Goal: Find specific page/section: Find specific page/section

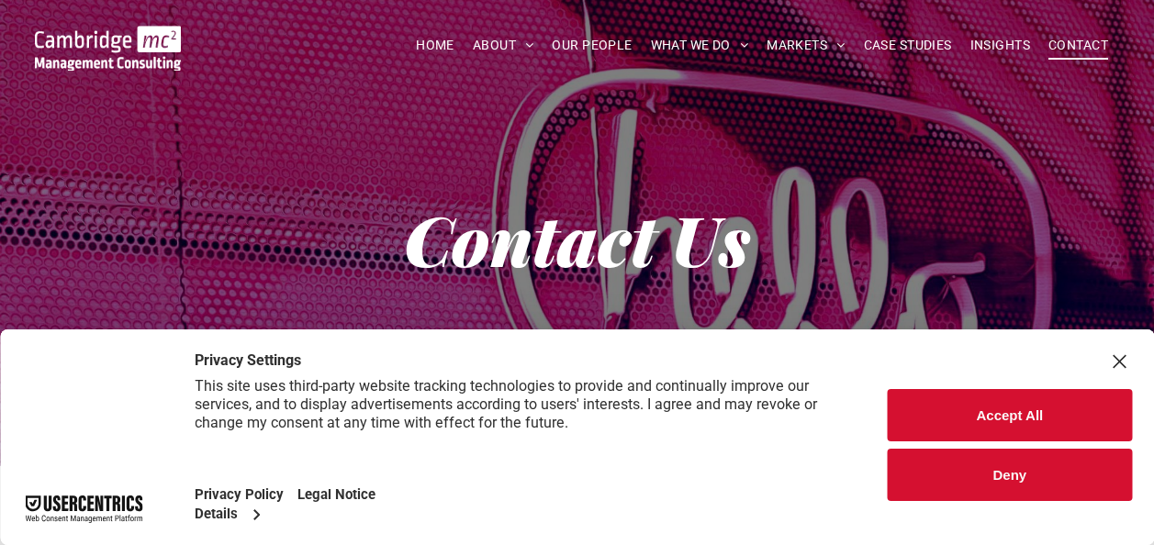
click at [579, 312] on div "Contact Us" at bounding box center [577, 238] width 1154 height 477
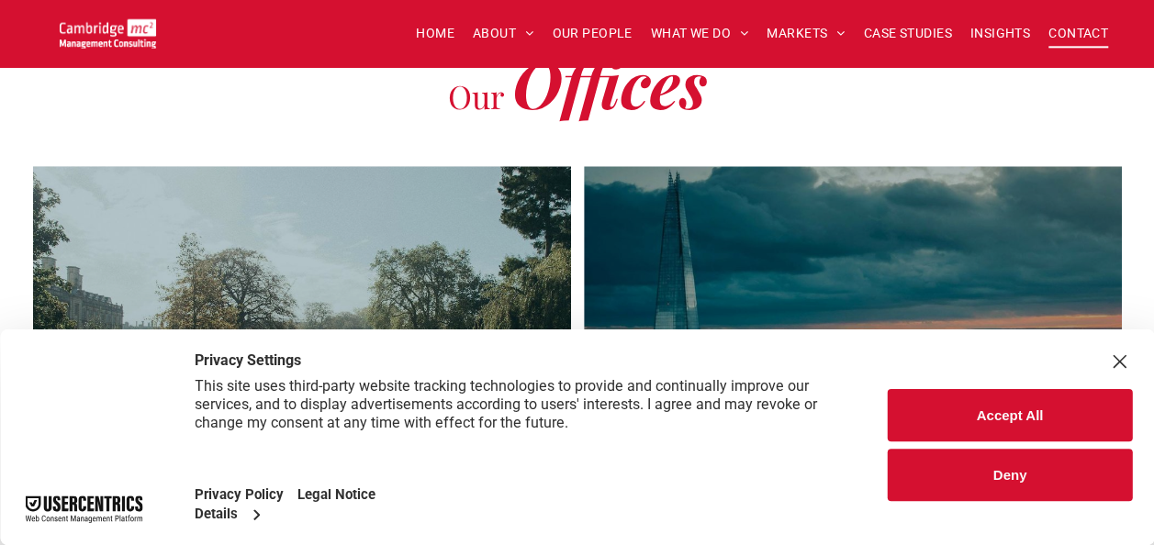
scroll to position [448, 0]
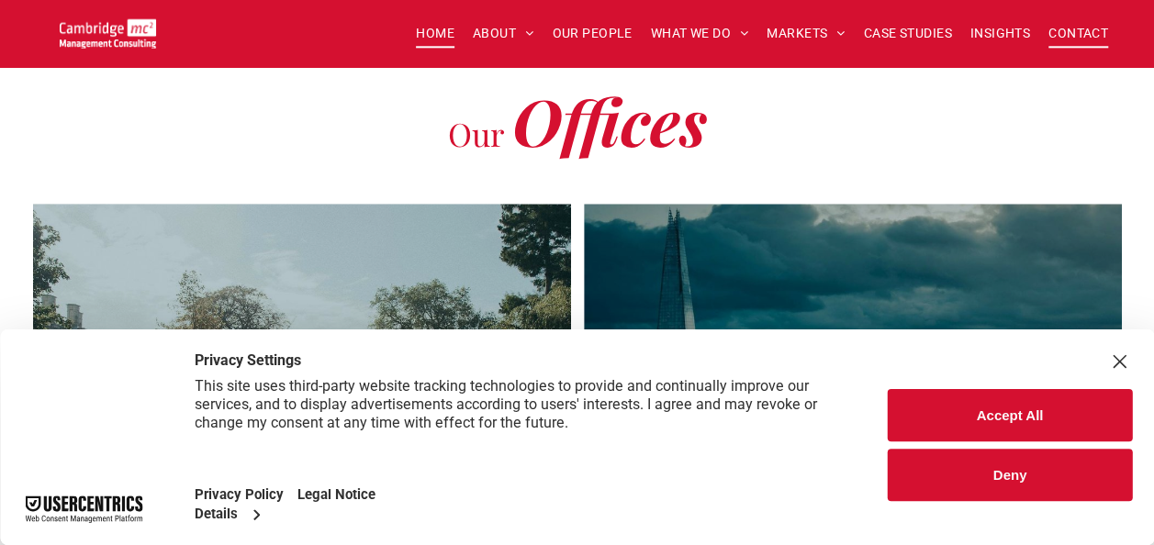
click at [439, 39] on span "HOME" at bounding box center [435, 33] width 39 height 28
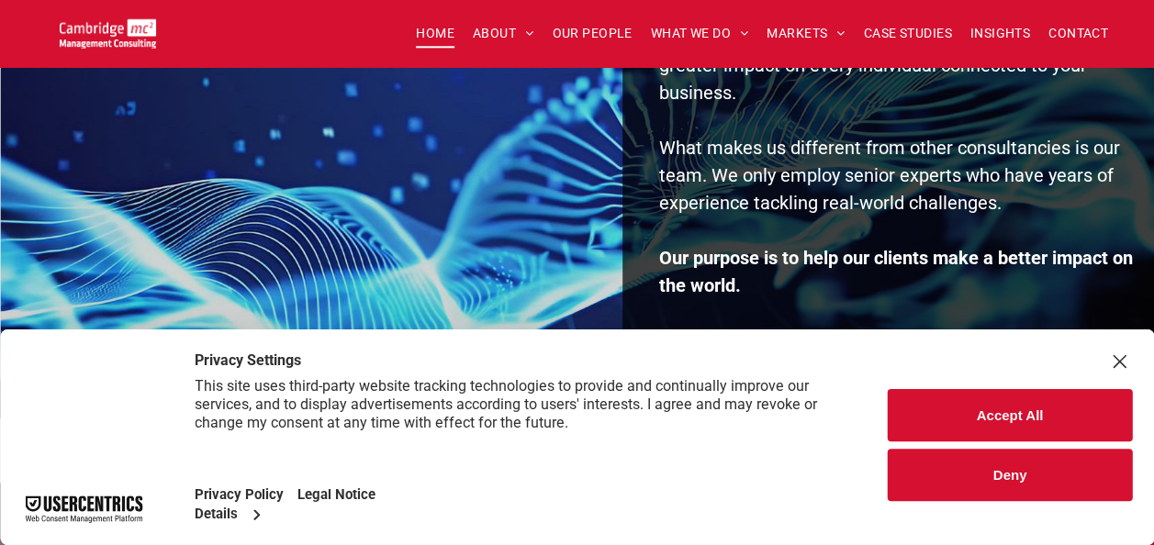
scroll to position [516, 0]
